Goal: Transaction & Acquisition: Purchase product/service

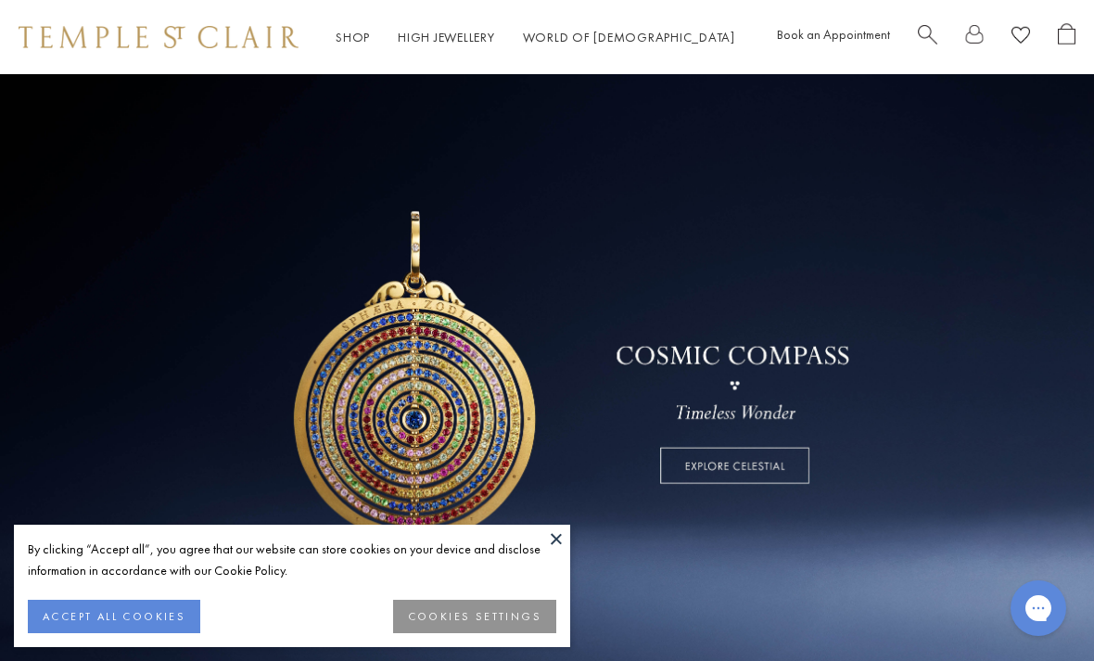
click at [554, 535] on button at bounding box center [556, 539] width 28 height 28
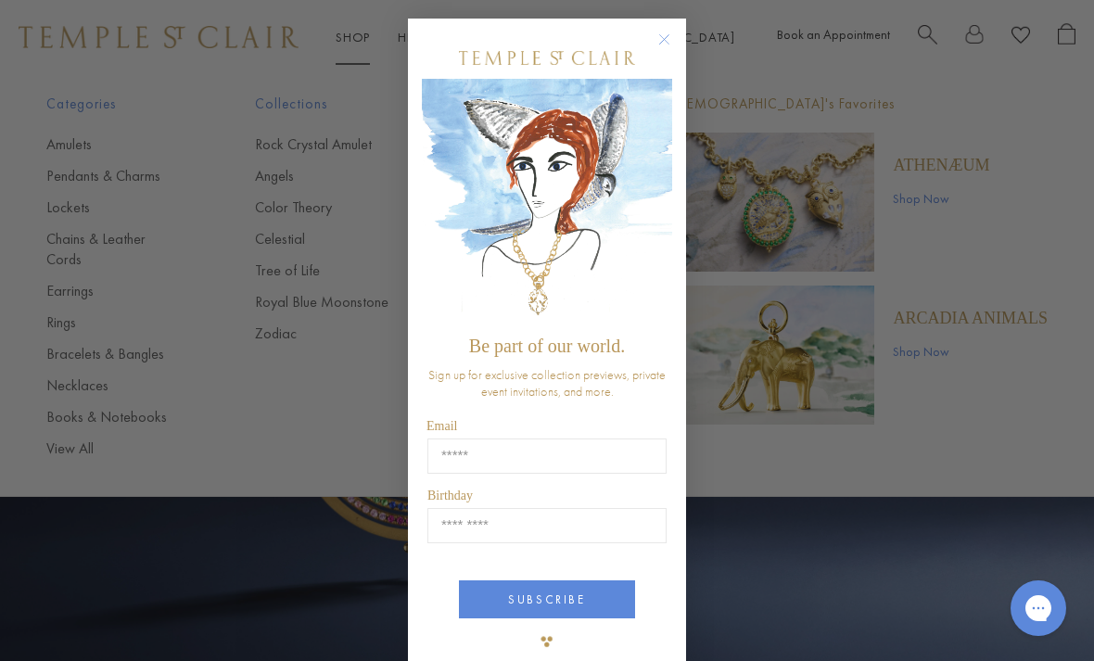
click at [660, 46] on circle "Close dialog" at bounding box center [665, 40] width 22 height 22
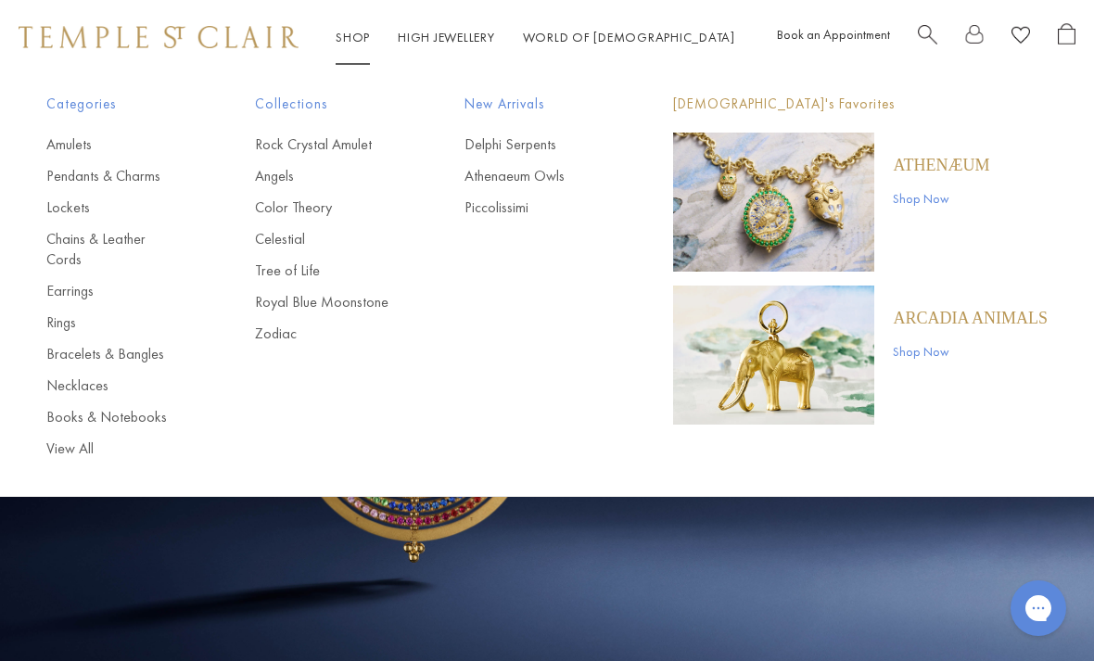
click at [60, 312] on link "Rings" at bounding box center [113, 322] width 134 height 20
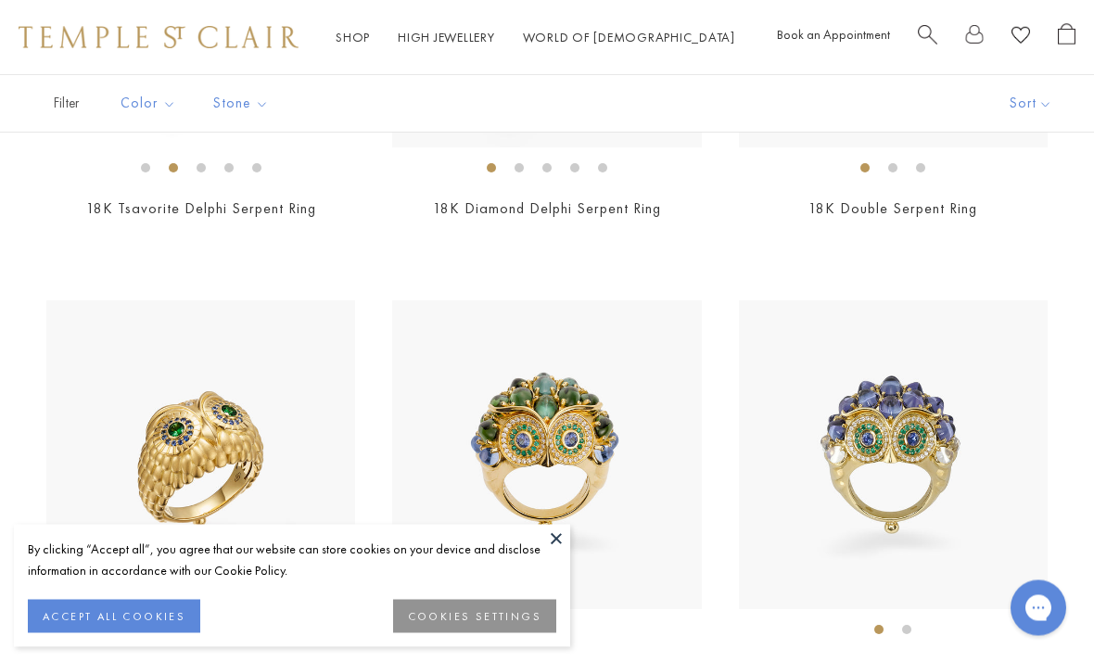
scroll to position [466, 0]
click at [559, 553] on button at bounding box center [556, 539] width 28 height 28
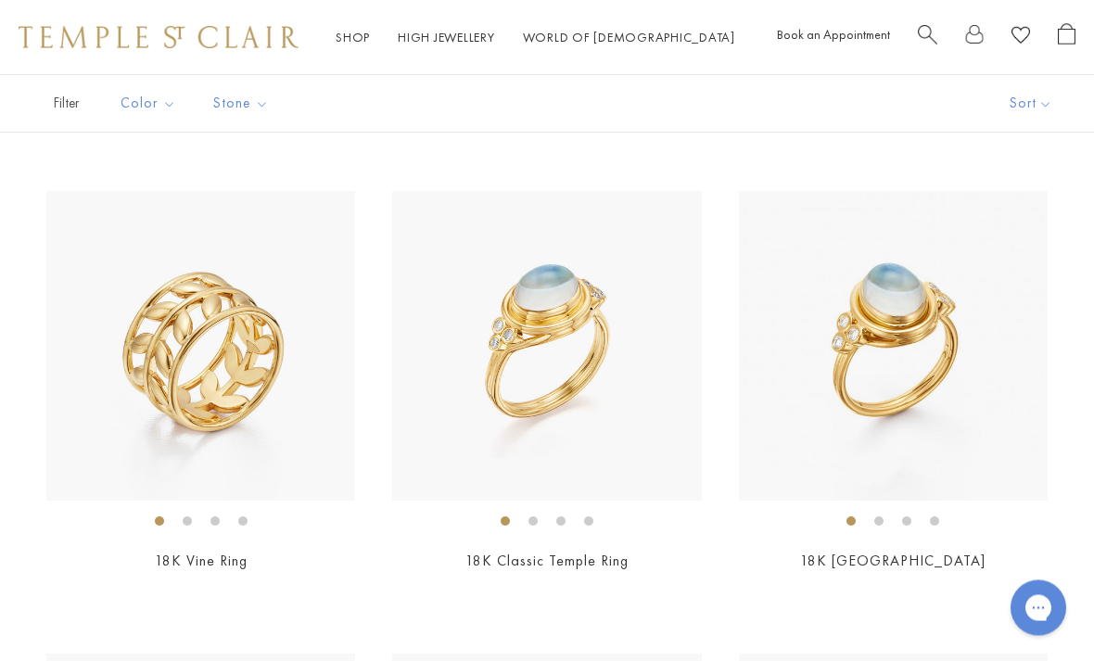
scroll to position [1037, 0]
click at [924, 414] on img at bounding box center [893, 345] width 309 height 309
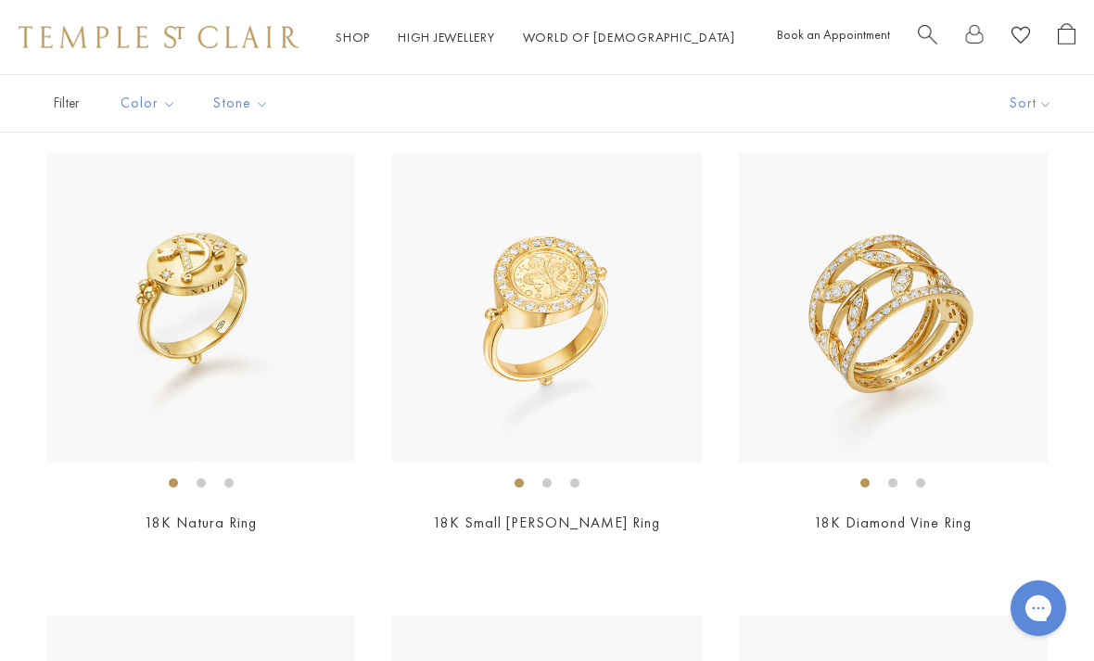
scroll to position [4760, 0]
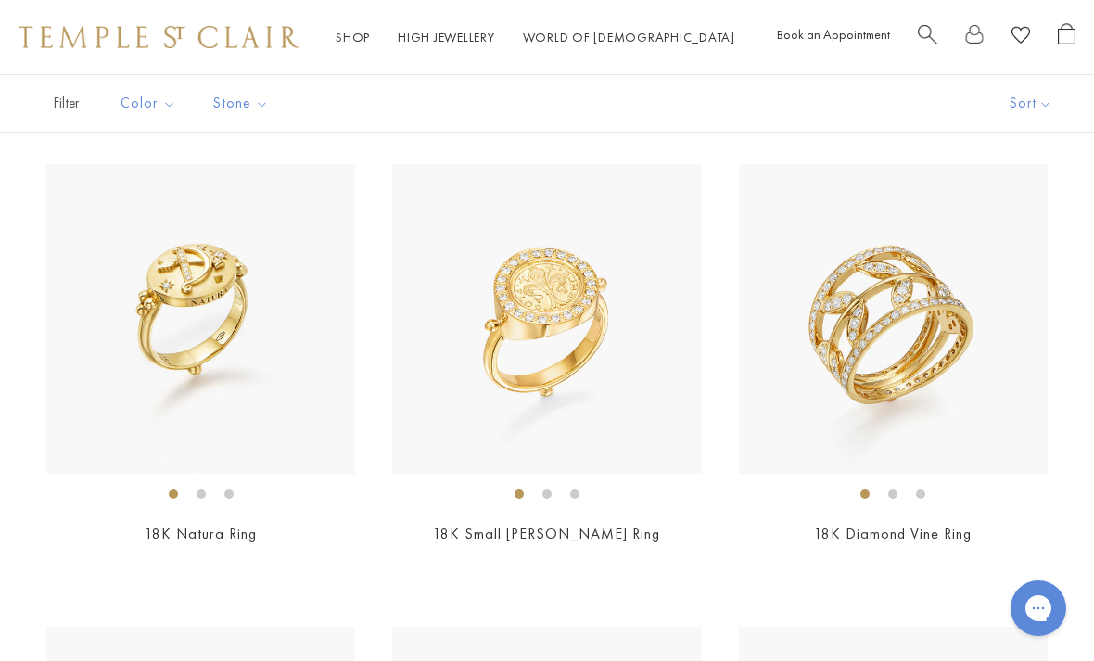
click at [938, 375] on img at bounding box center [893, 318] width 309 height 309
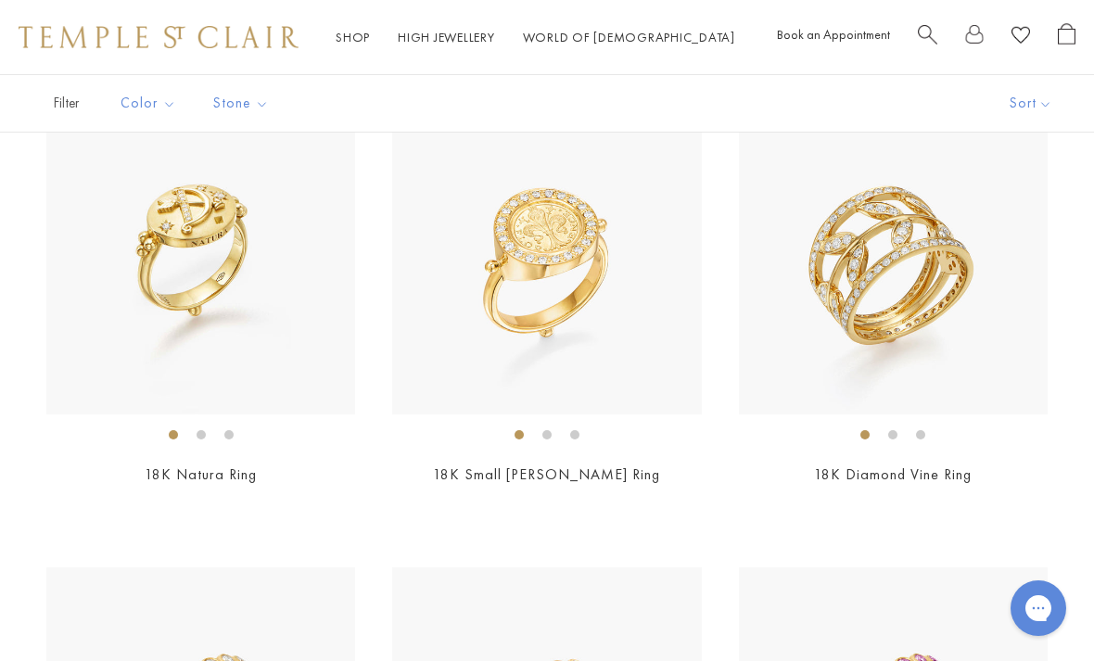
scroll to position [4755, 0]
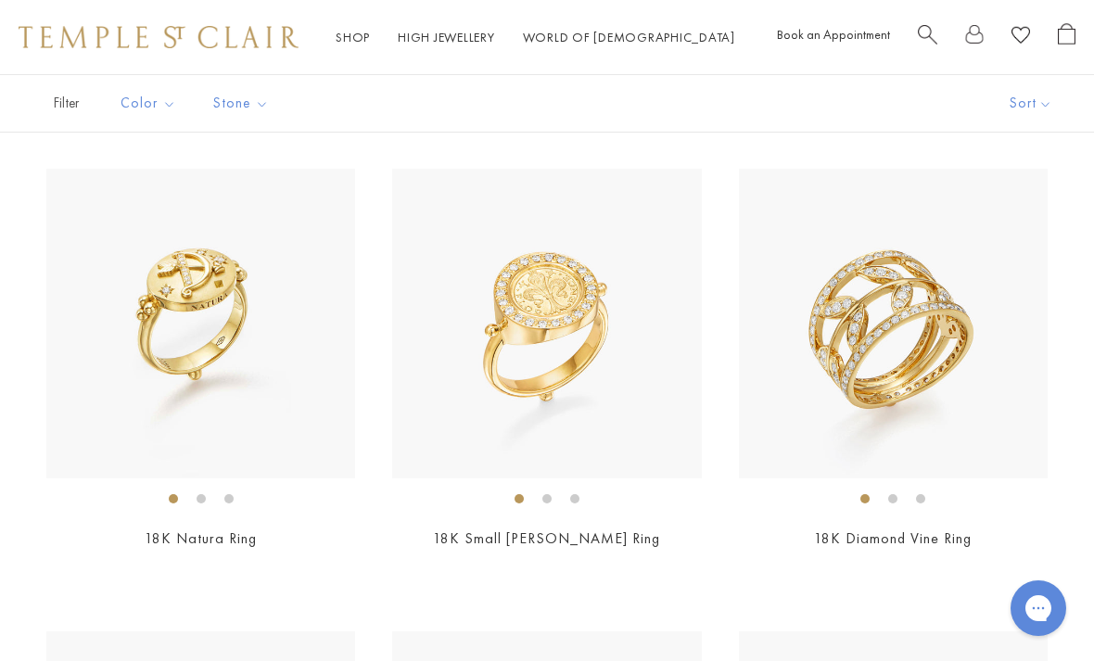
click at [923, 333] on img at bounding box center [893, 323] width 309 height 309
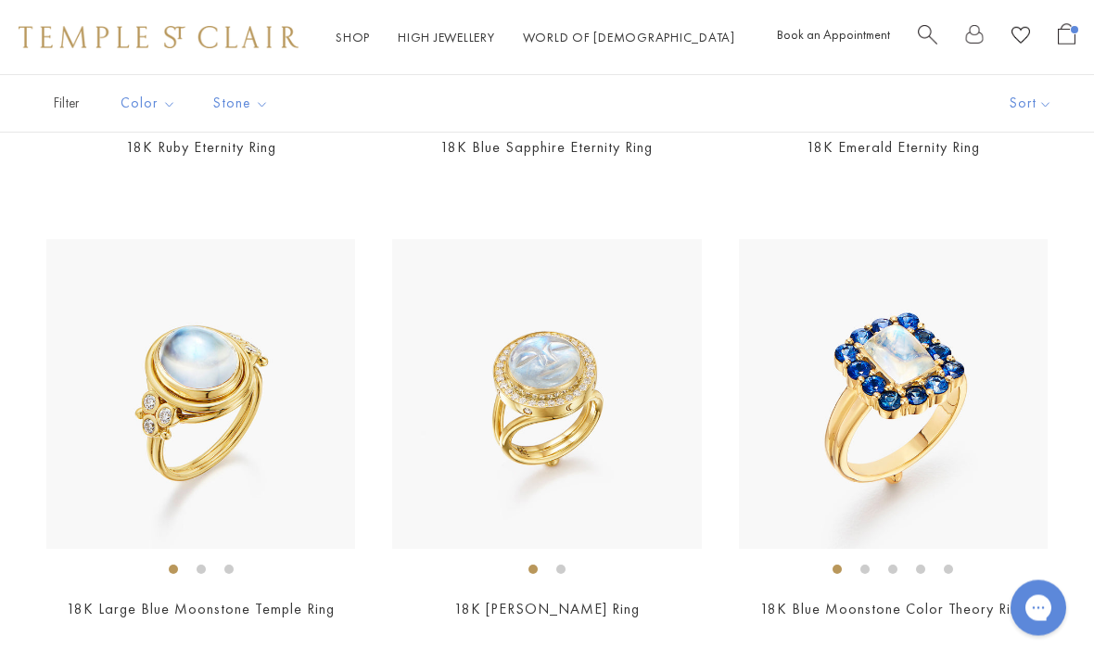
scroll to position [6129, 0]
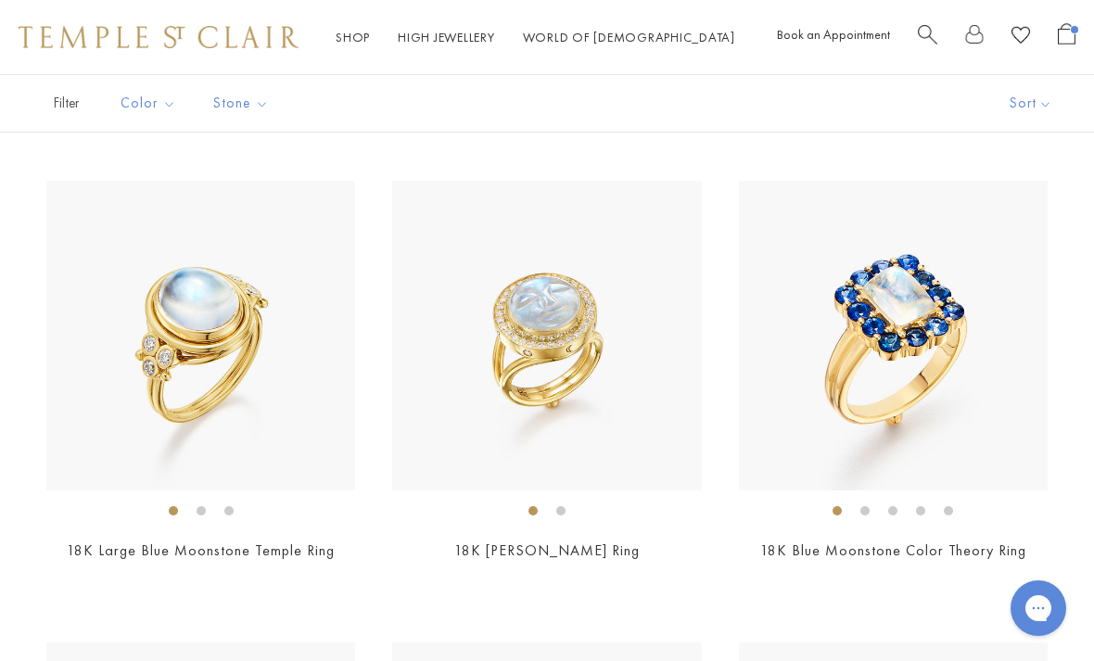
click at [935, 404] on img at bounding box center [893, 335] width 309 height 309
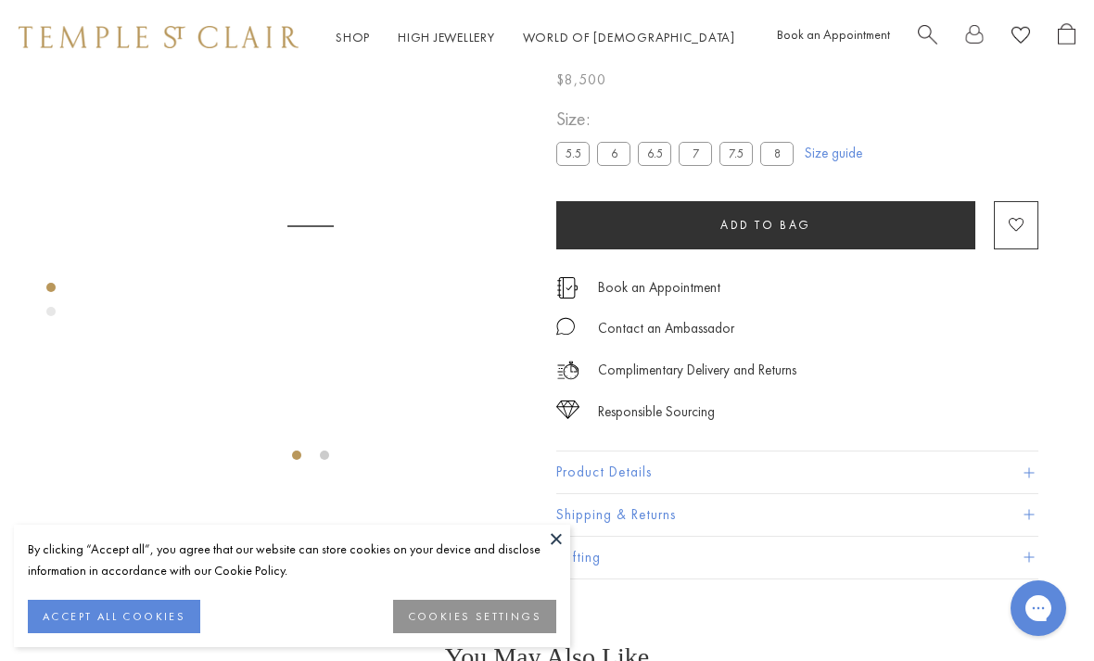
scroll to position [74, 0]
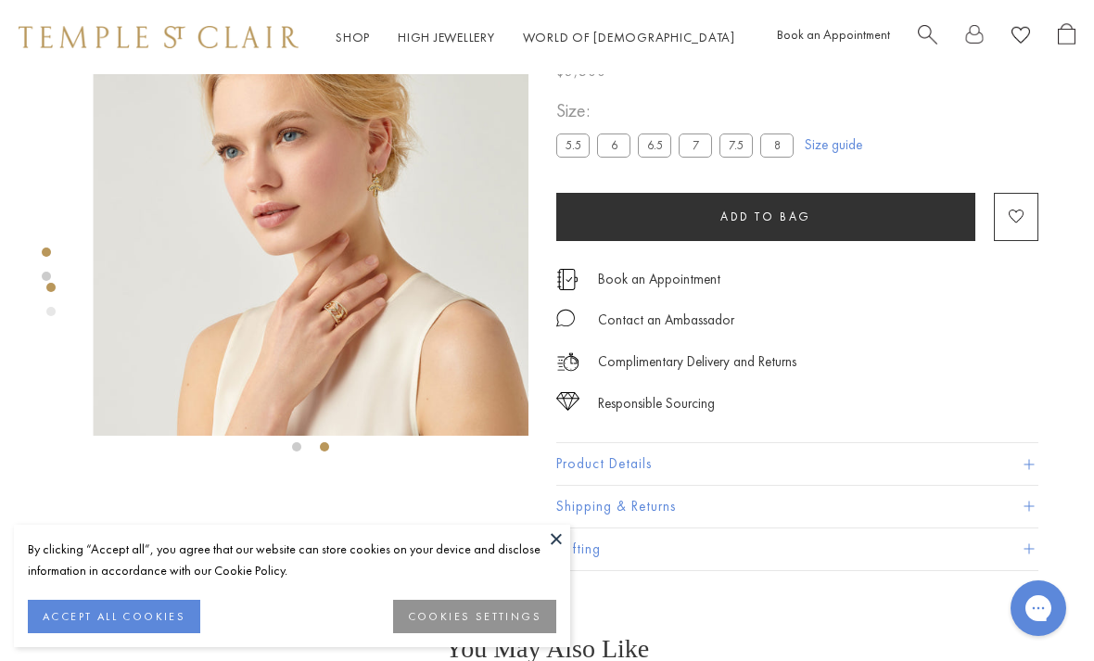
click at [302, 314] on img at bounding box center [312, 218] width 436 height 436
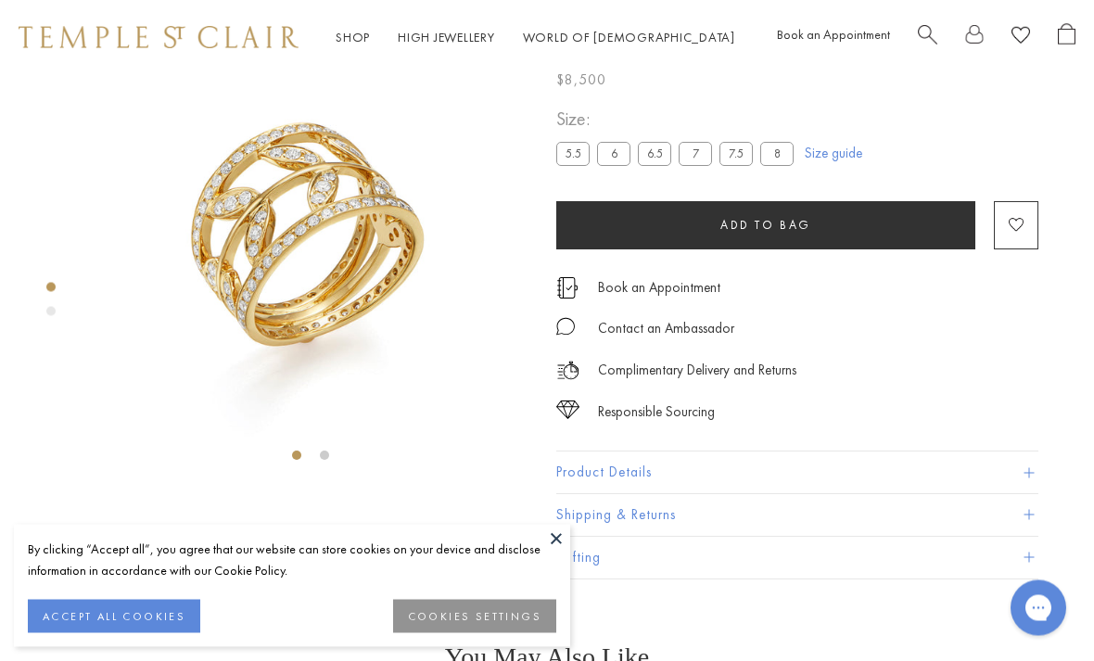
scroll to position [74, 0]
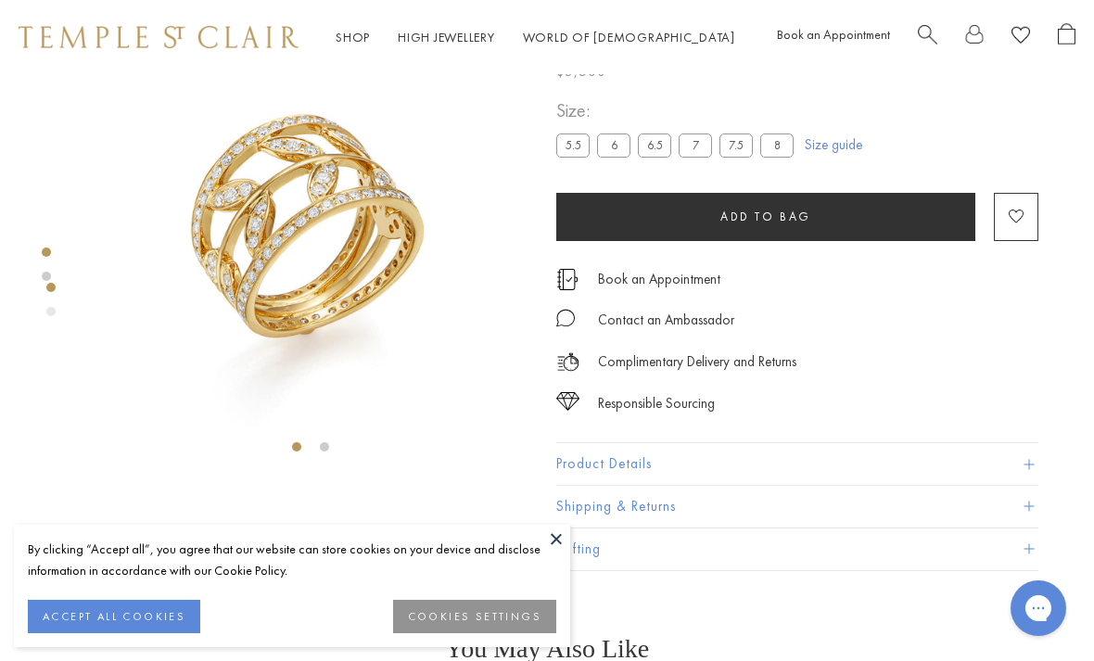
click at [741, 148] on label "7.5" at bounding box center [735, 145] width 33 height 23
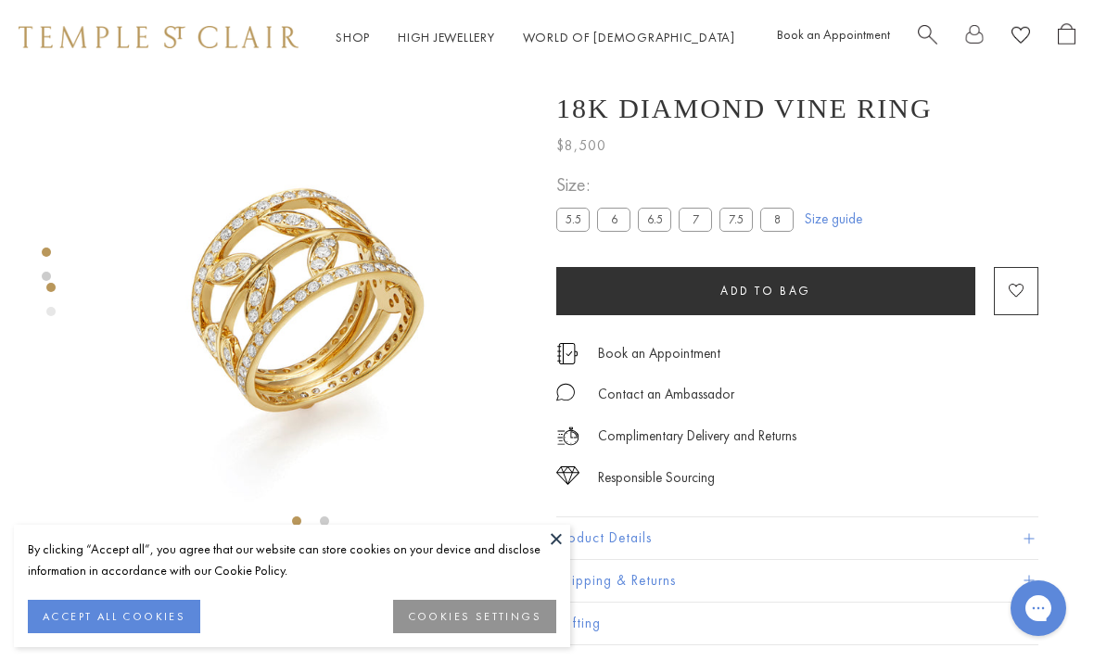
click at [798, 293] on span "Add to bag" at bounding box center [765, 291] width 91 height 16
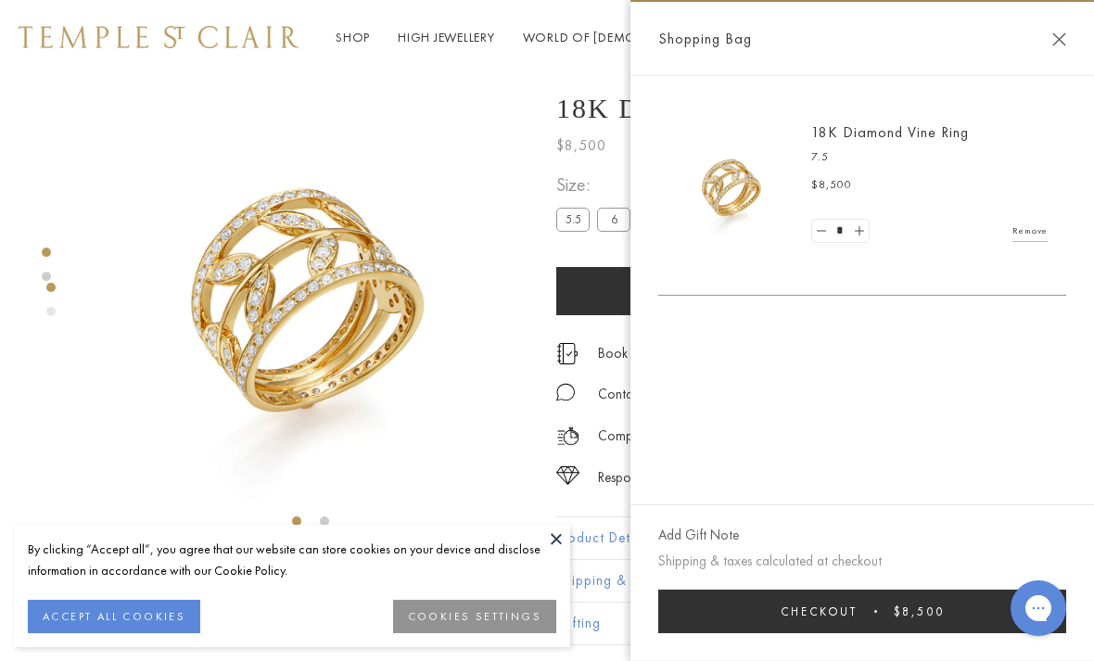
click at [95, 133] on img at bounding box center [311, 292] width 436 height 436
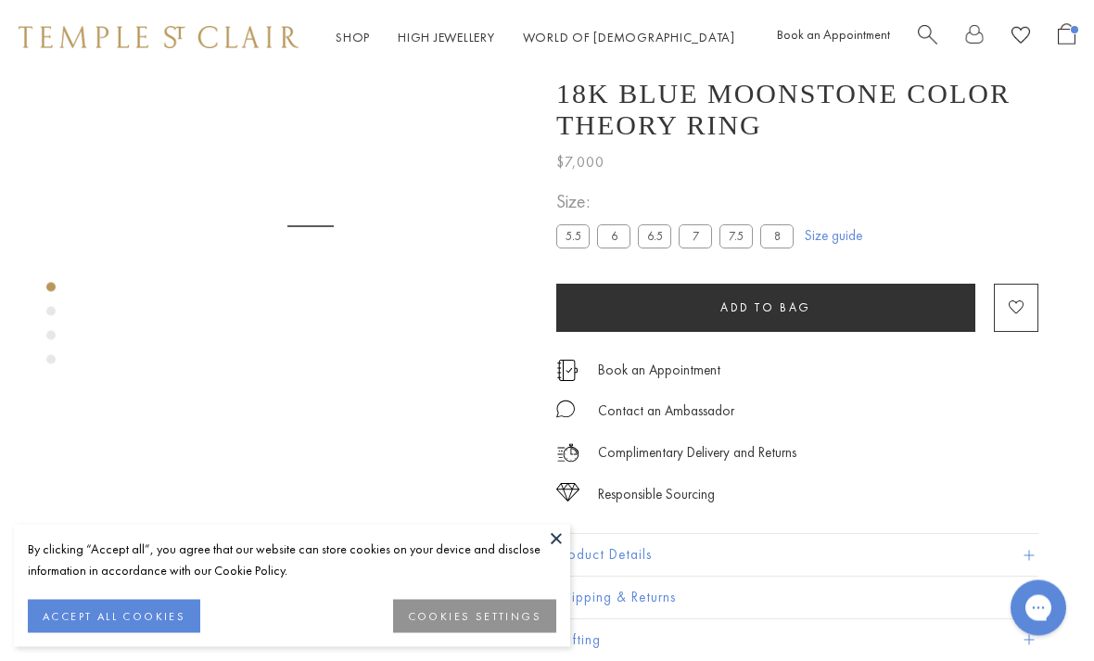
scroll to position [74, 0]
